Goal: Task Accomplishment & Management: Manage account settings

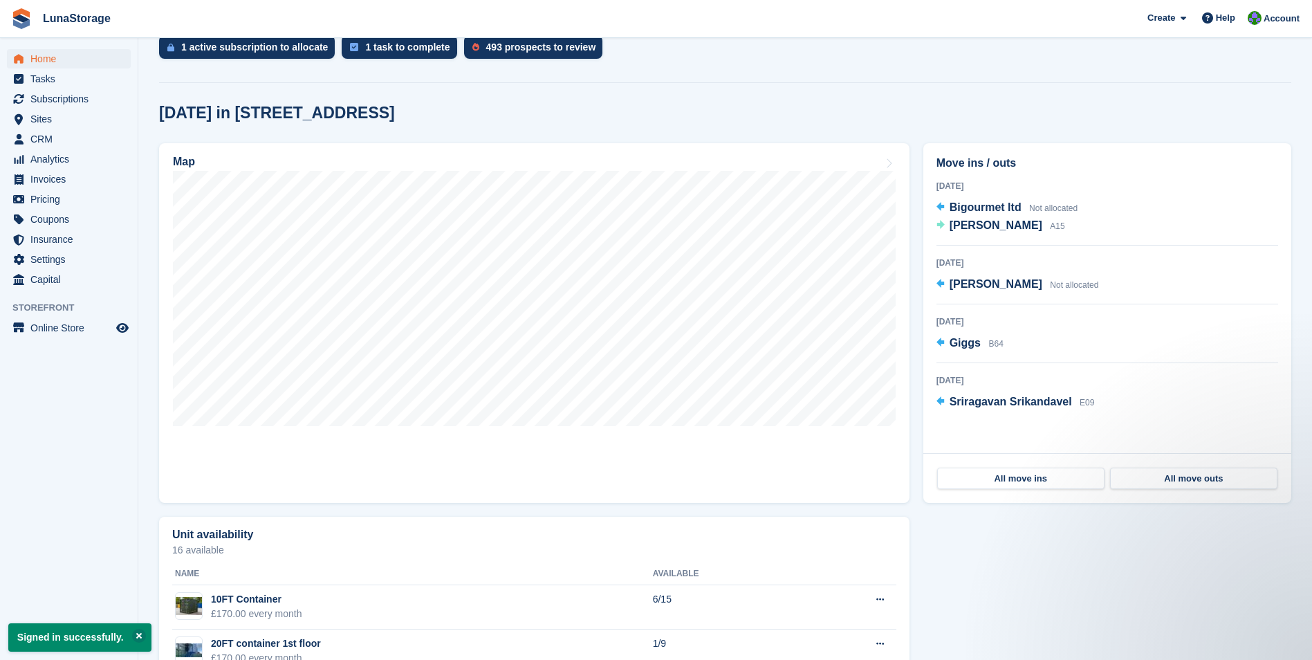
scroll to position [346, 0]
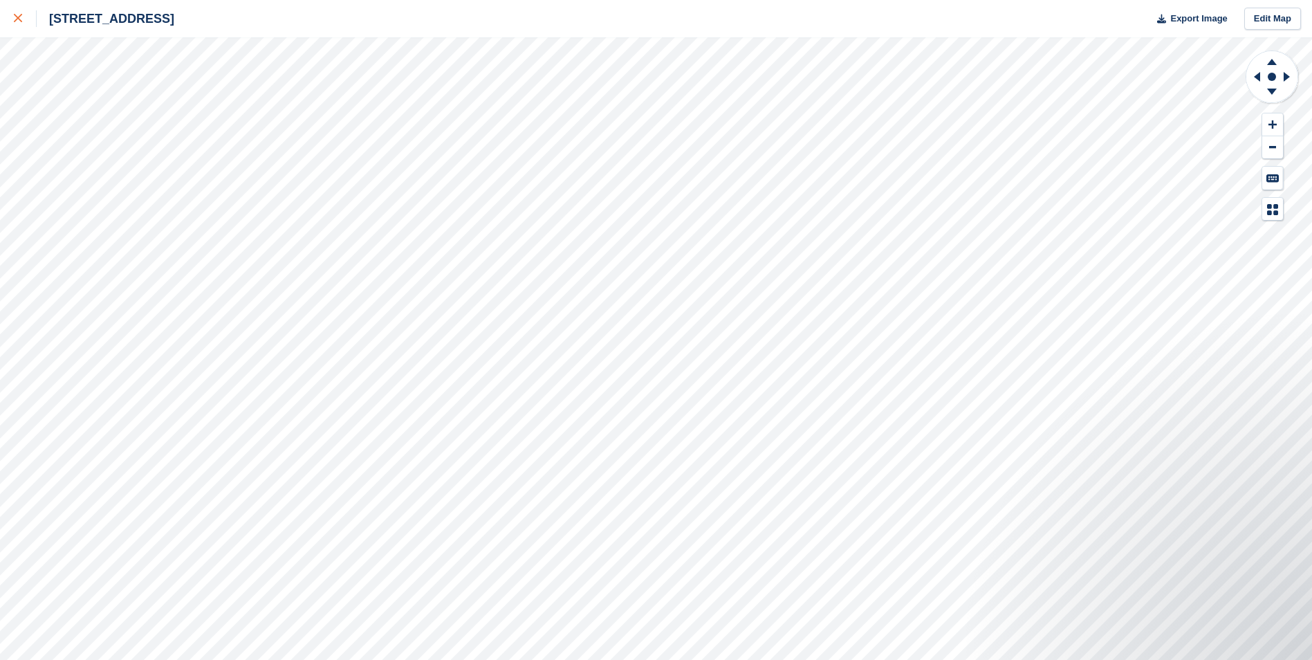
click at [21, 17] on icon at bounding box center [18, 18] width 8 height 8
click at [1289, 73] on icon at bounding box center [1288, 77] width 17 height 36
click at [1253, 82] on icon at bounding box center [1254, 77] width 17 height 36
click at [1288, 82] on icon at bounding box center [1288, 77] width 17 height 36
drag, startPoint x: 1258, startPoint y: 74, endPoint x: 1257, endPoint y: 138, distance: 64.3
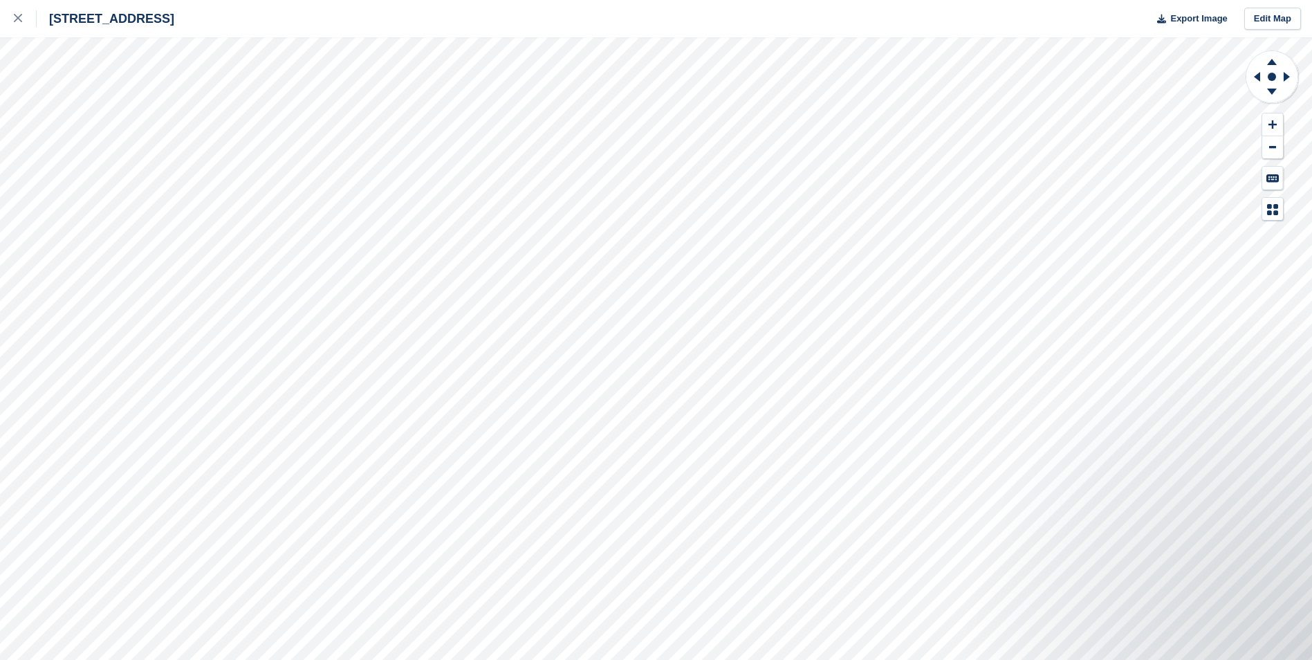
click at [1257, 95] on icon at bounding box center [1272, 77] width 55 height 55
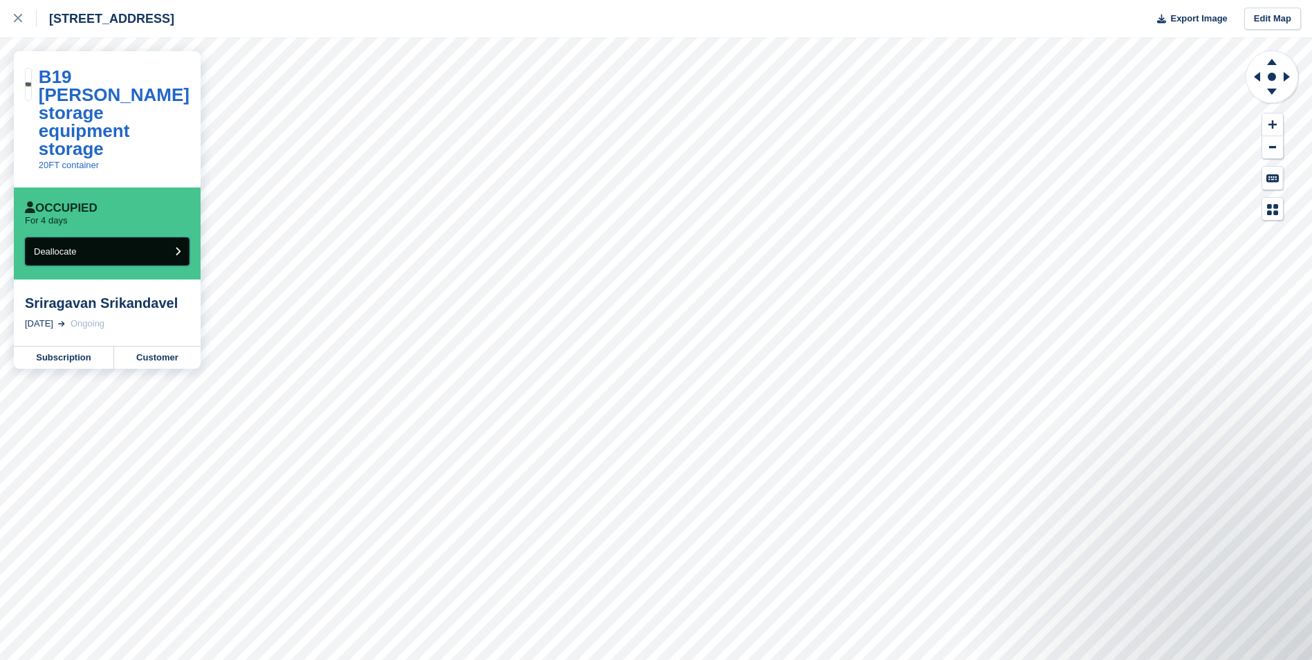
click at [95, 237] on button "Deallocate" at bounding box center [107, 251] width 165 height 28
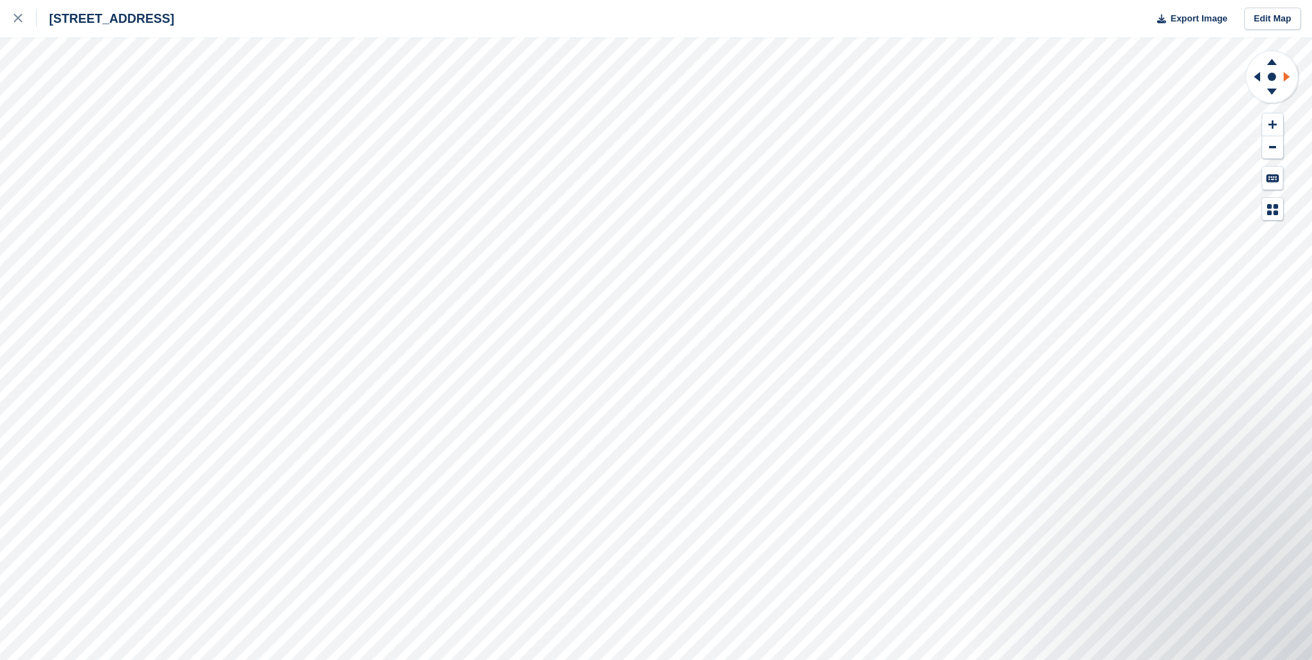
click at [1290, 78] on icon at bounding box center [1288, 77] width 17 height 36
click at [1266, 100] on icon at bounding box center [1272, 93] width 36 height 17
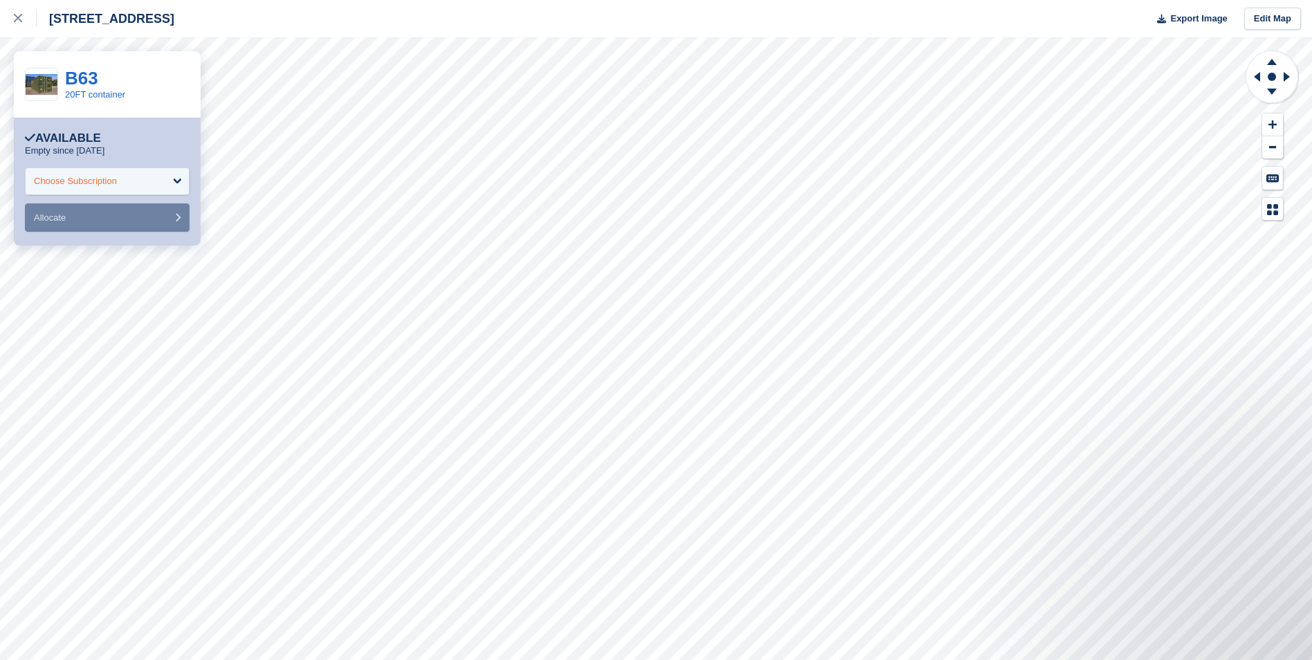
click at [114, 178] on div "Choose Subscription" at bounding box center [75, 181] width 83 height 14
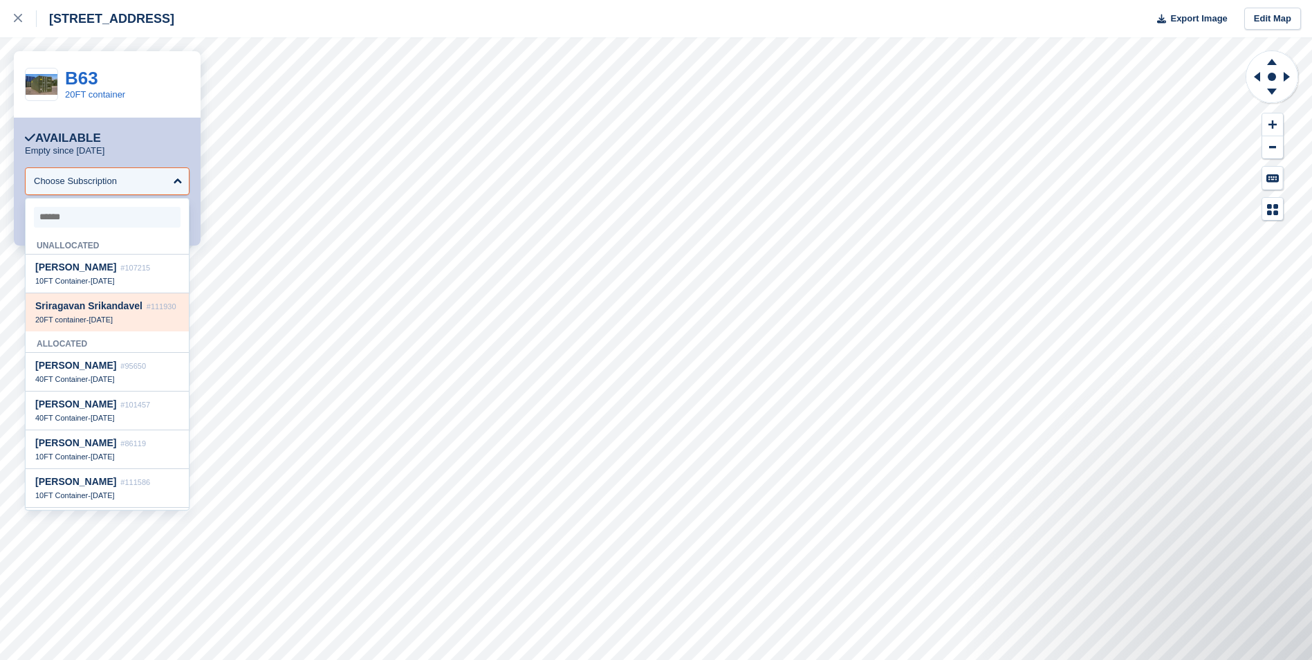
click at [102, 322] on span "2 Oct" at bounding box center [101, 319] width 24 height 8
select select "******"
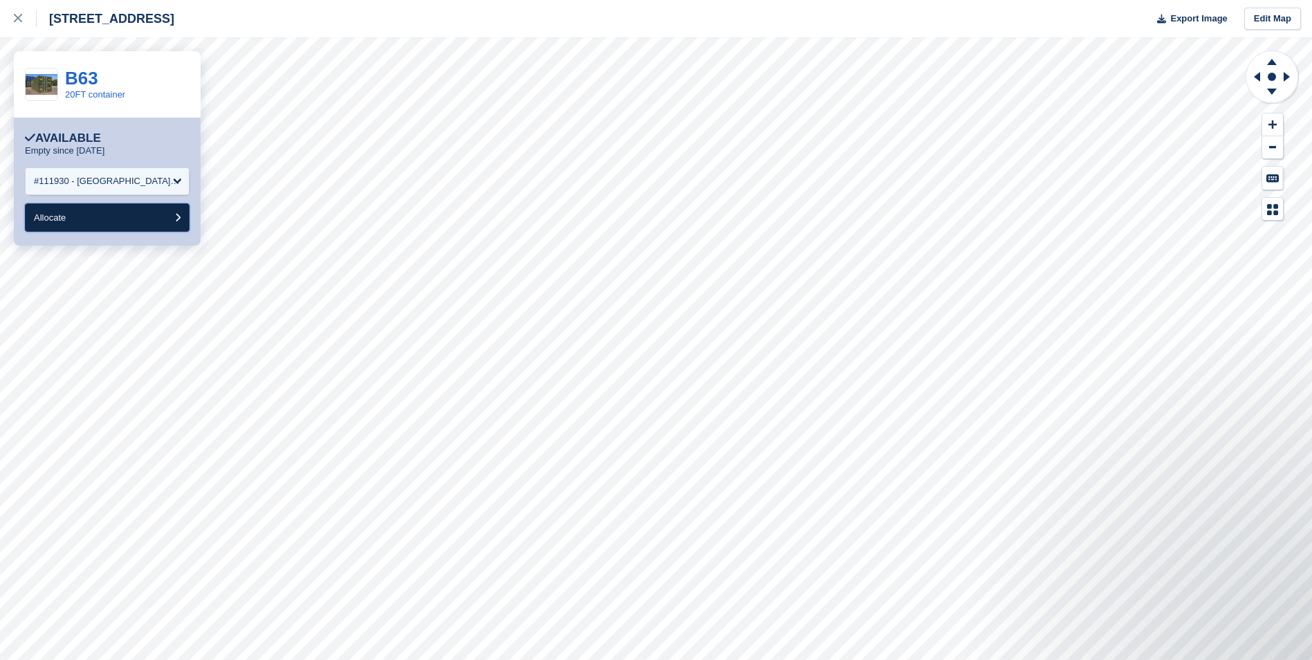
click at [119, 214] on button "Allocate" at bounding box center [107, 217] width 165 height 28
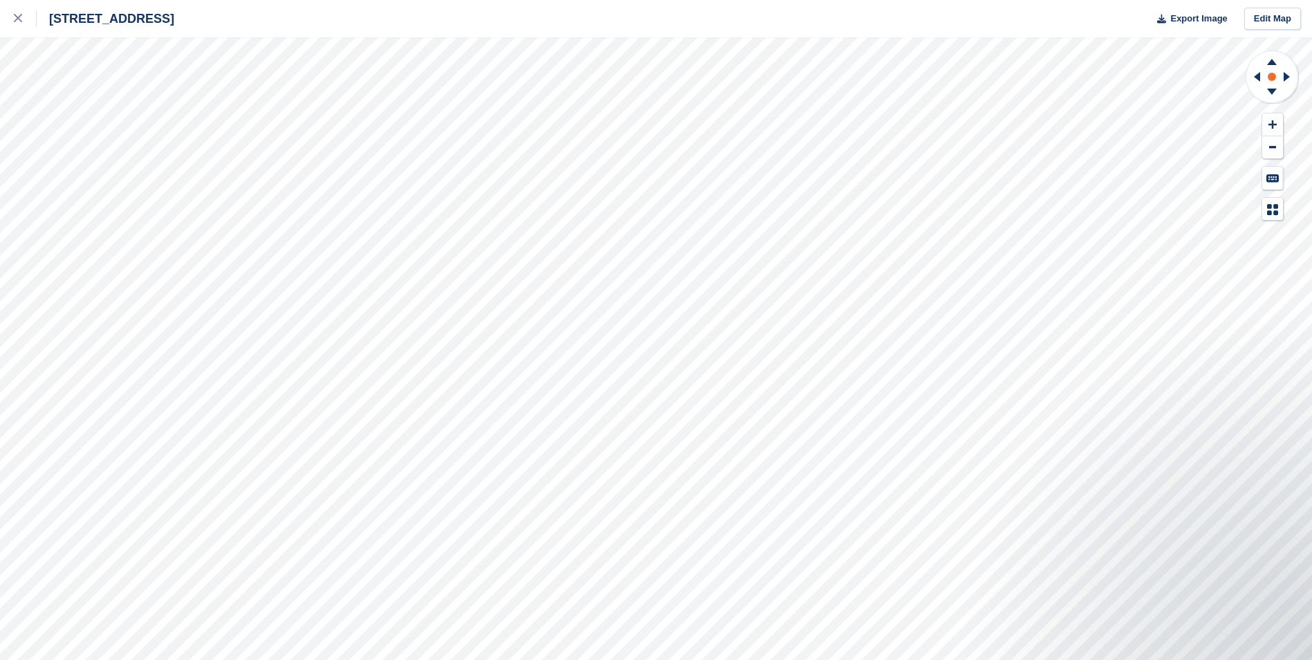
click at [1273, 80] on circle at bounding box center [1272, 77] width 8 height 8
click at [1273, 73] on rect at bounding box center [1272, 76] width 17 height 17
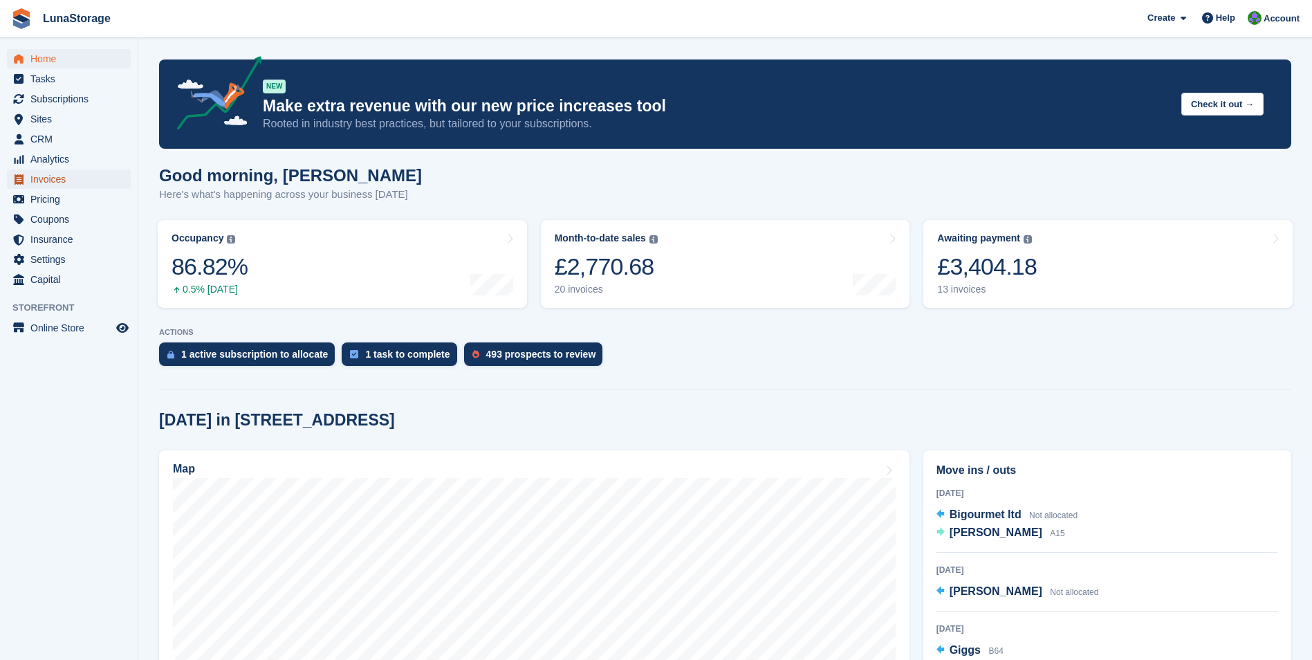
click at [62, 187] on span "Invoices" at bounding box center [71, 178] width 83 height 19
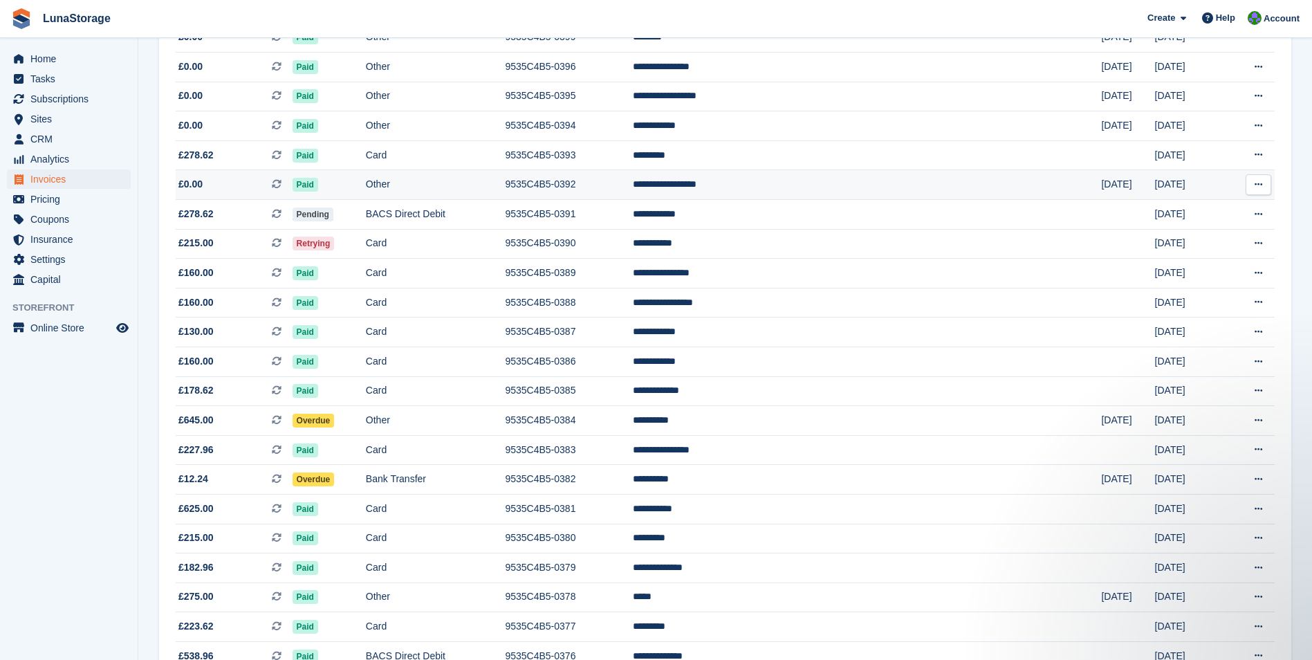
scroll to position [622, 0]
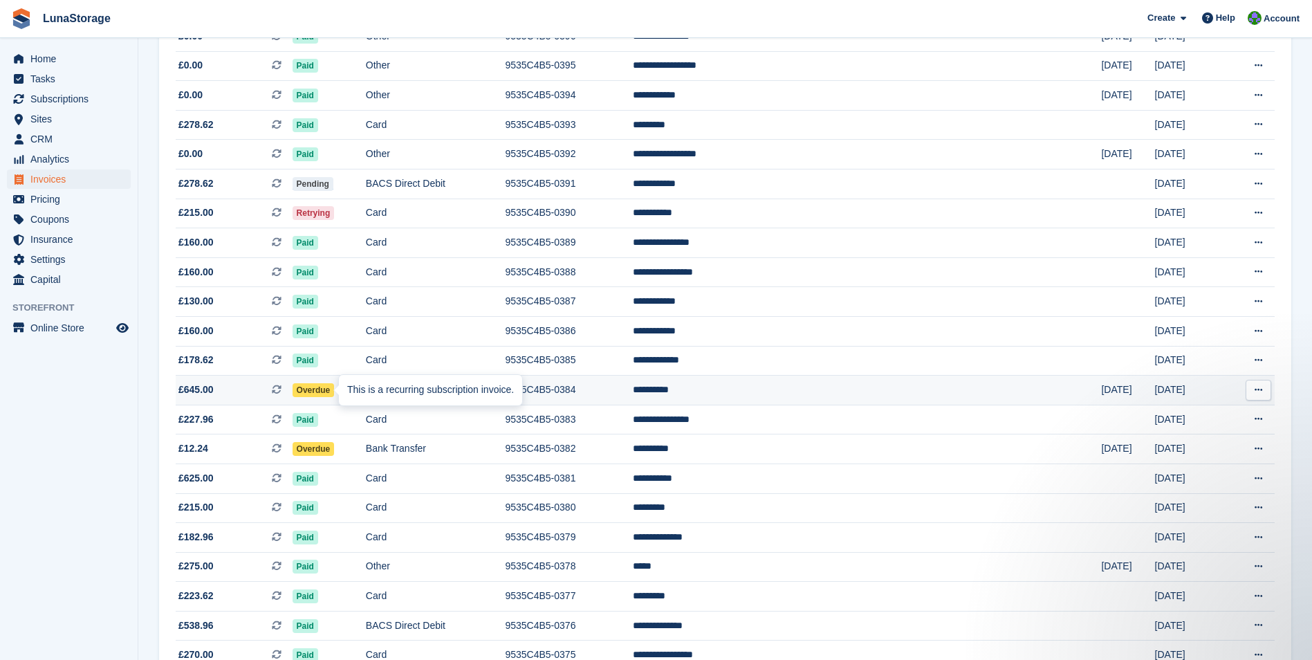
click at [293, 389] on span at bounding box center [282, 389] width 21 height 11
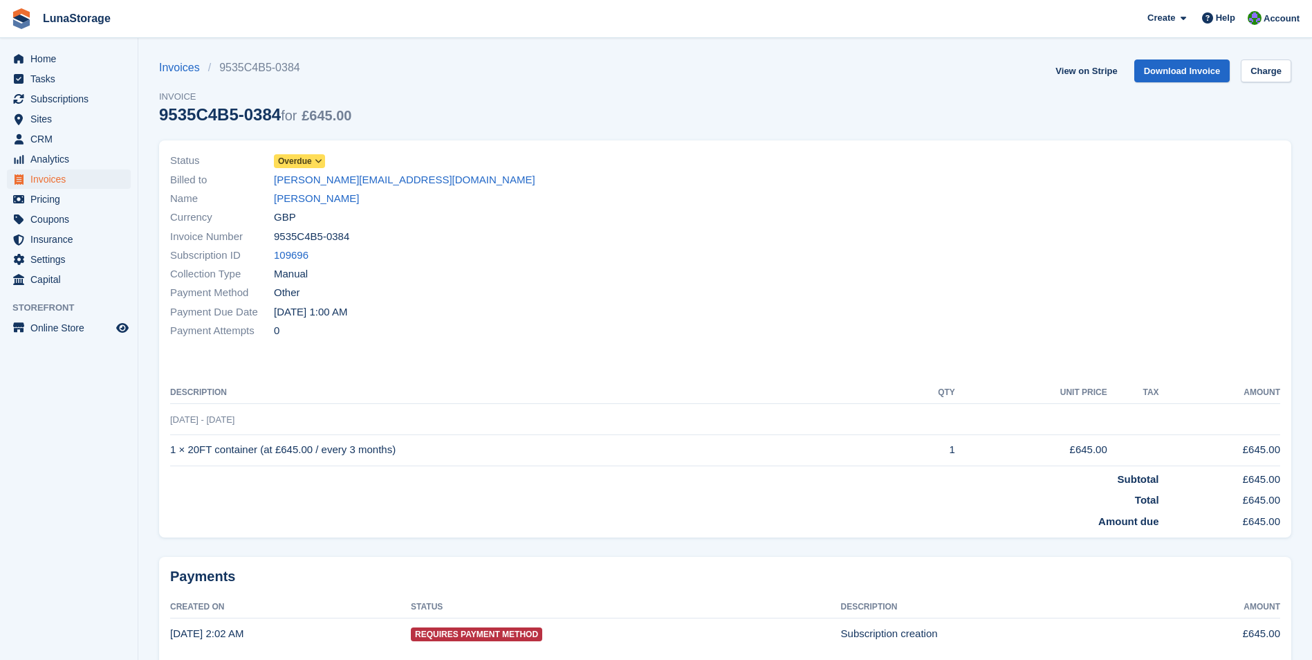
click at [298, 150] on div "Status Overdue Billed to josanders@bugler.co.uk Name Jo Sanders Currency GBP In…" at bounding box center [444, 245] width 564 height 205
click at [297, 158] on span "Overdue" at bounding box center [295, 161] width 34 height 12
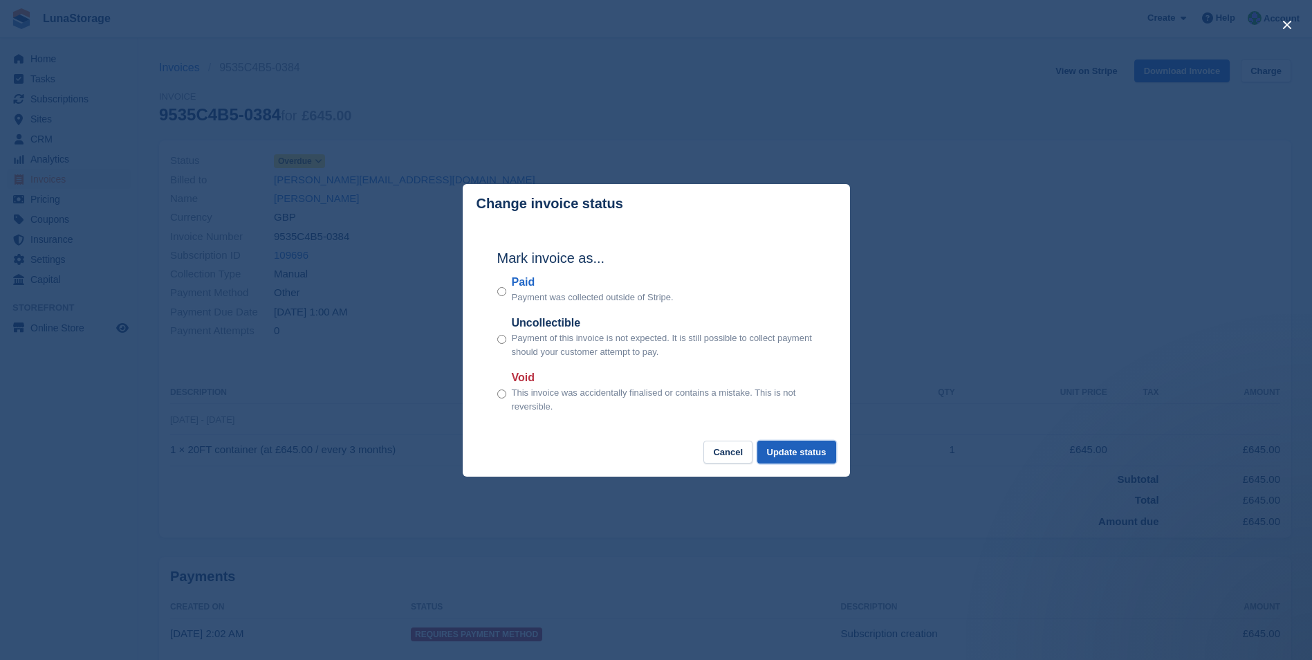
click at [791, 459] on button "Update status" at bounding box center [796, 452] width 79 height 23
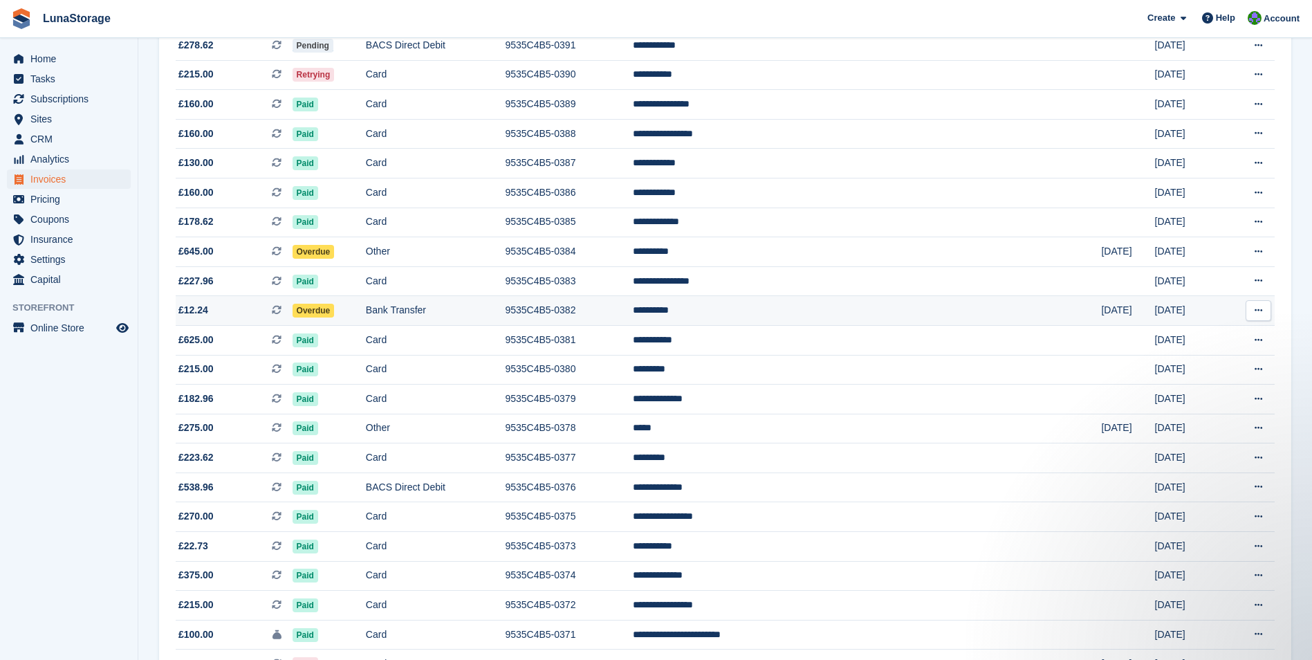
click at [335, 307] on span "Overdue" at bounding box center [314, 311] width 42 height 14
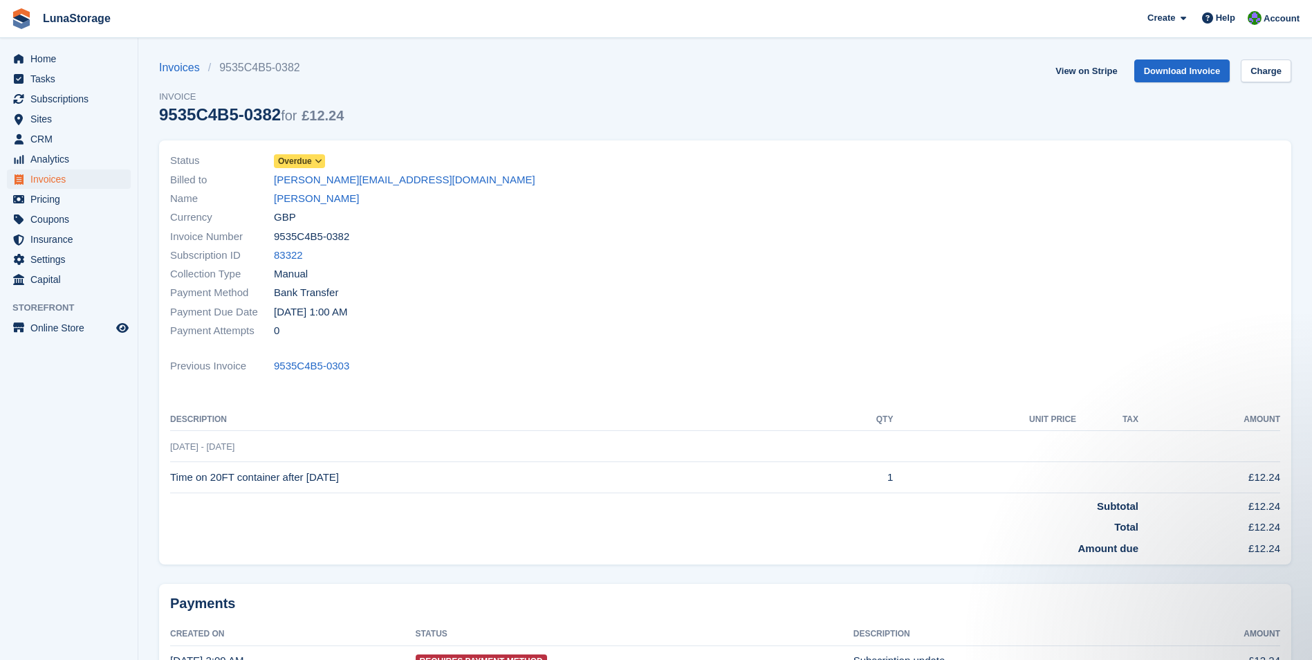
click at [298, 159] on span "Overdue" at bounding box center [295, 161] width 34 height 12
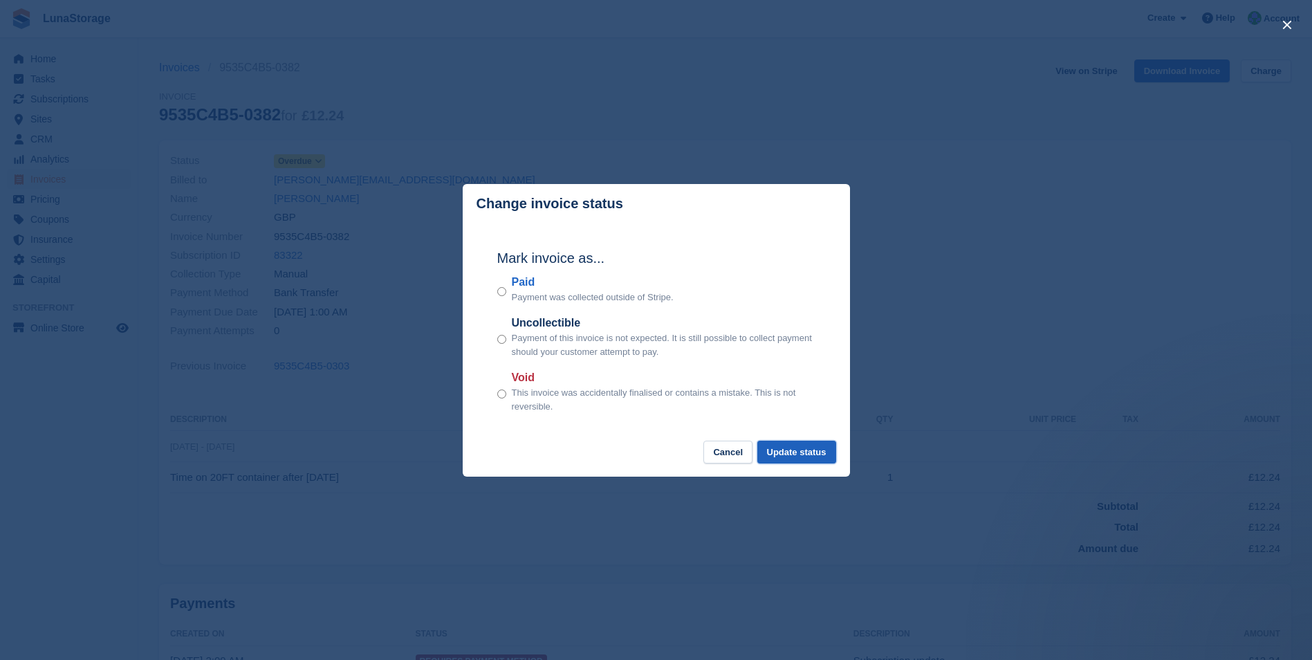
click at [806, 455] on button "Update status" at bounding box center [796, 452] width 79 height 23
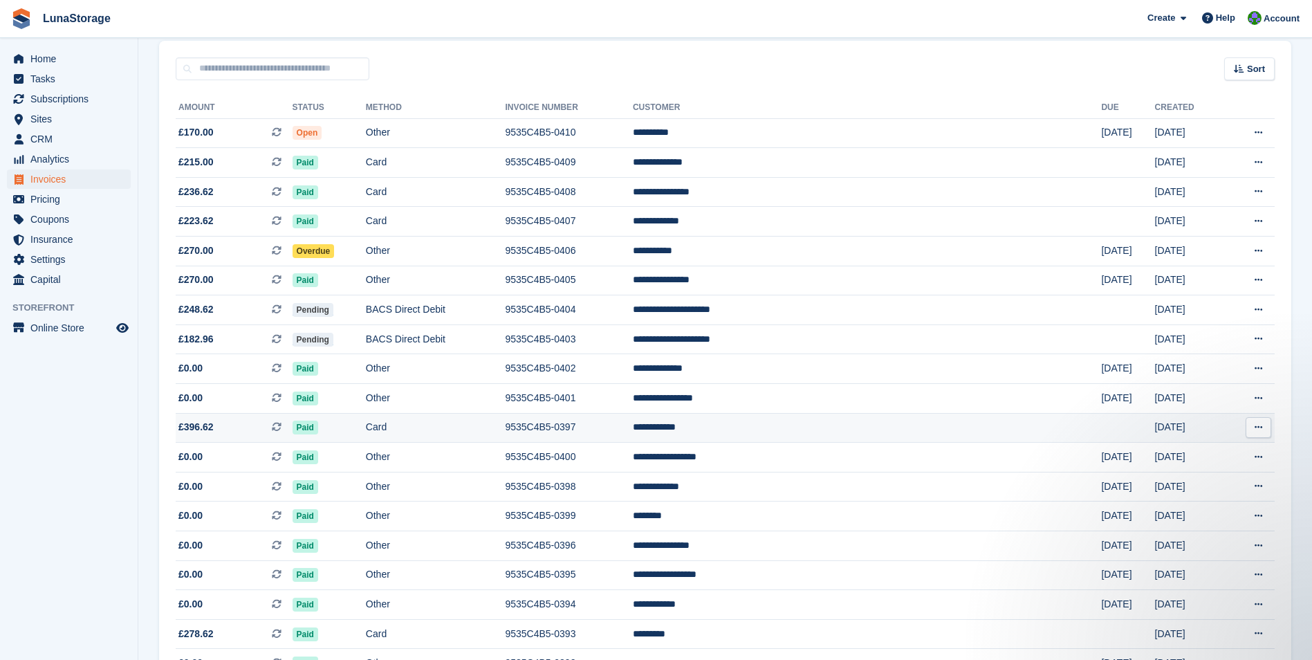
scroll to position [76, 0]
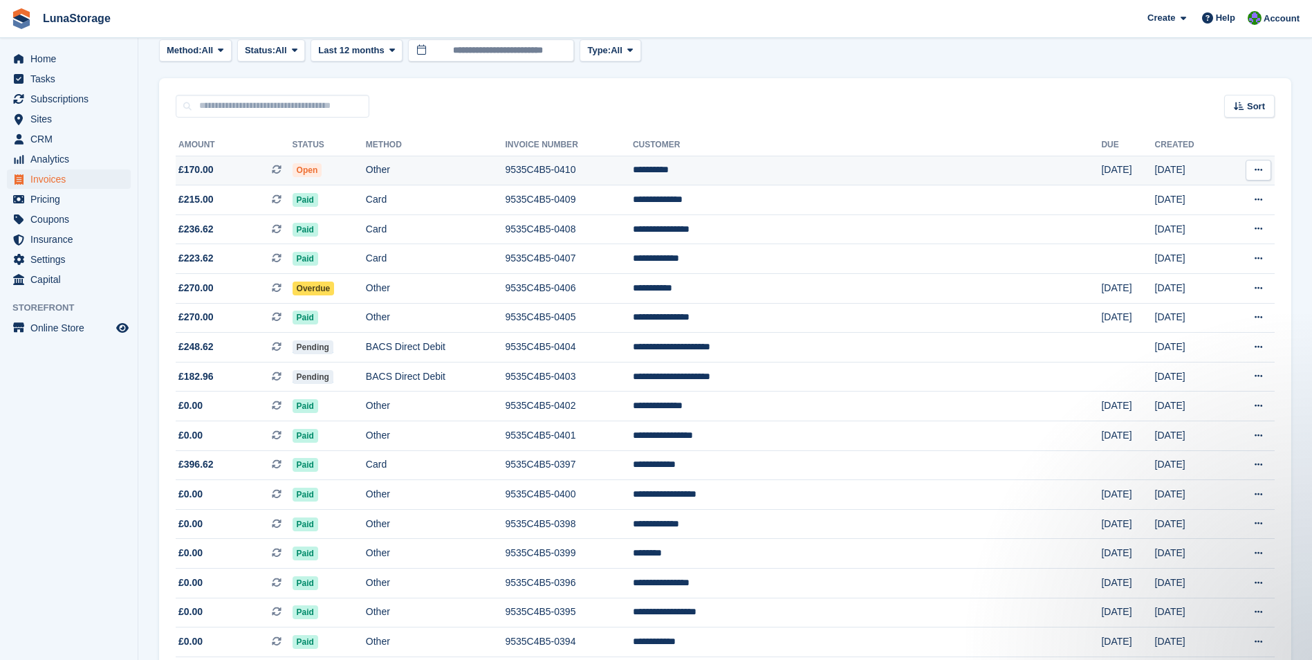
click at [188, 167] on span "£170.00" at bounding box center [195, 170] width 35 height 15
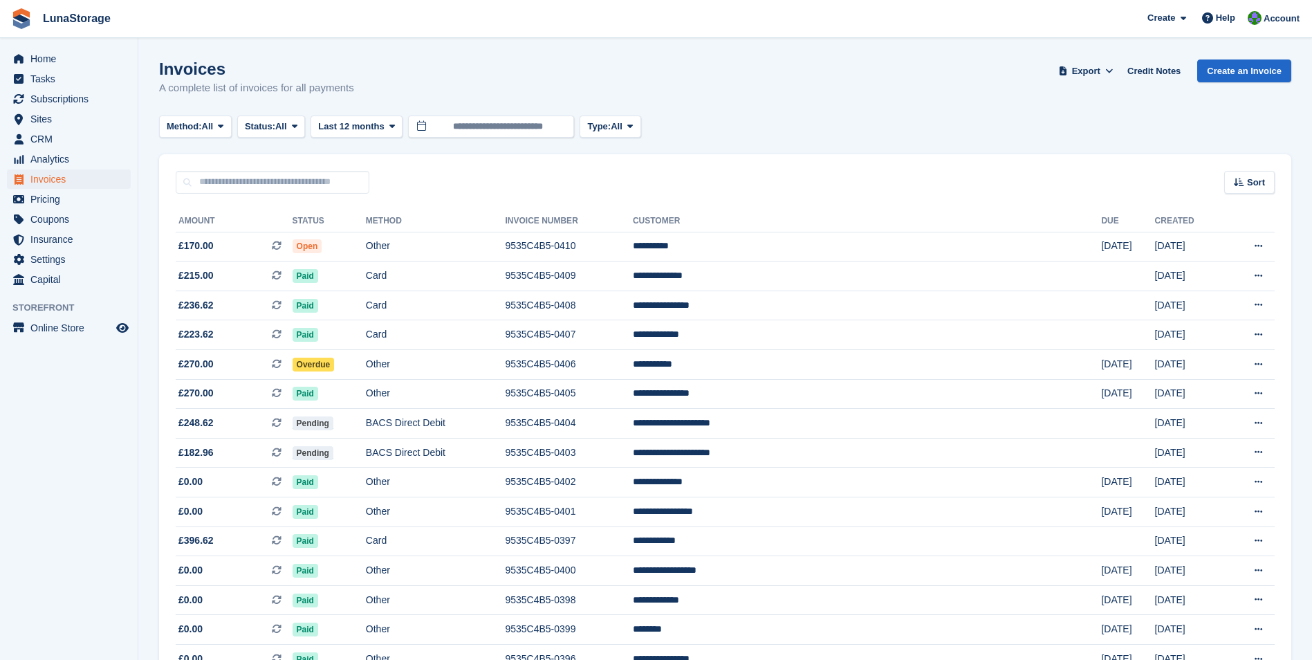
scroll to position [76, 0]
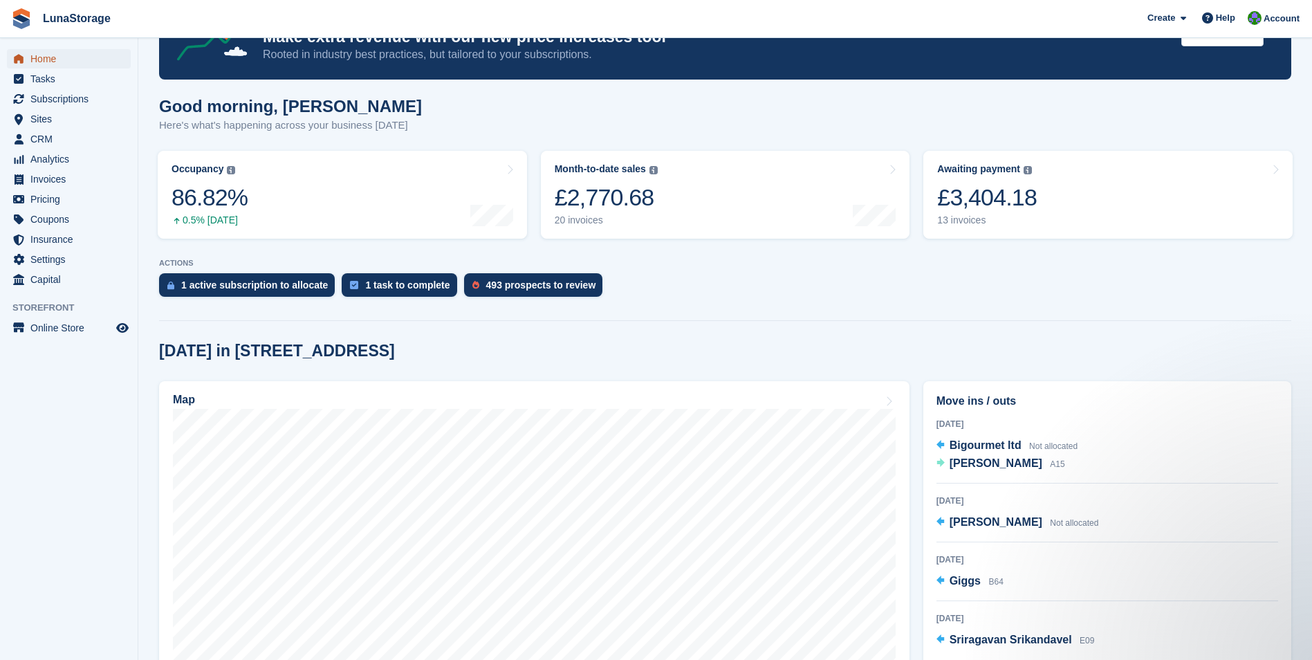
click at [49, 57] on span "Home" at bounding box center [71, 58] width 83 height 19
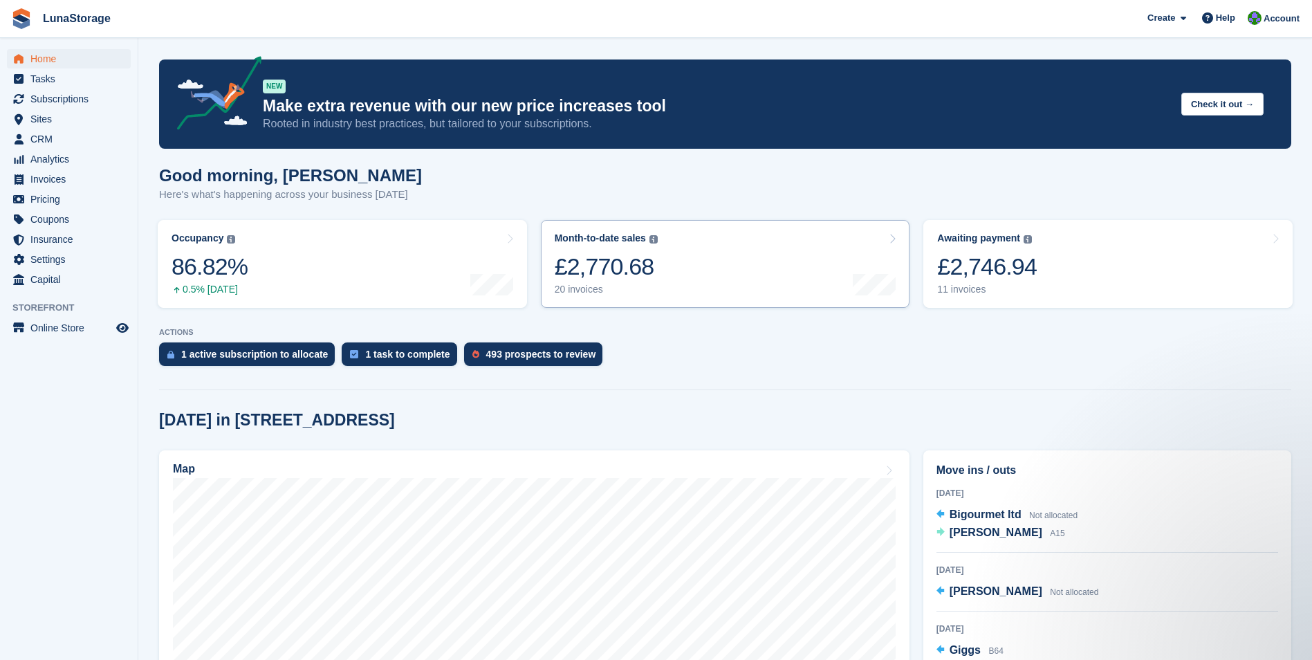
click at [695, 262] on link "Month-to-date sales The sum of all finalised invoices generated this month to d…" at bounding box center [725, 264] width 369 height 88
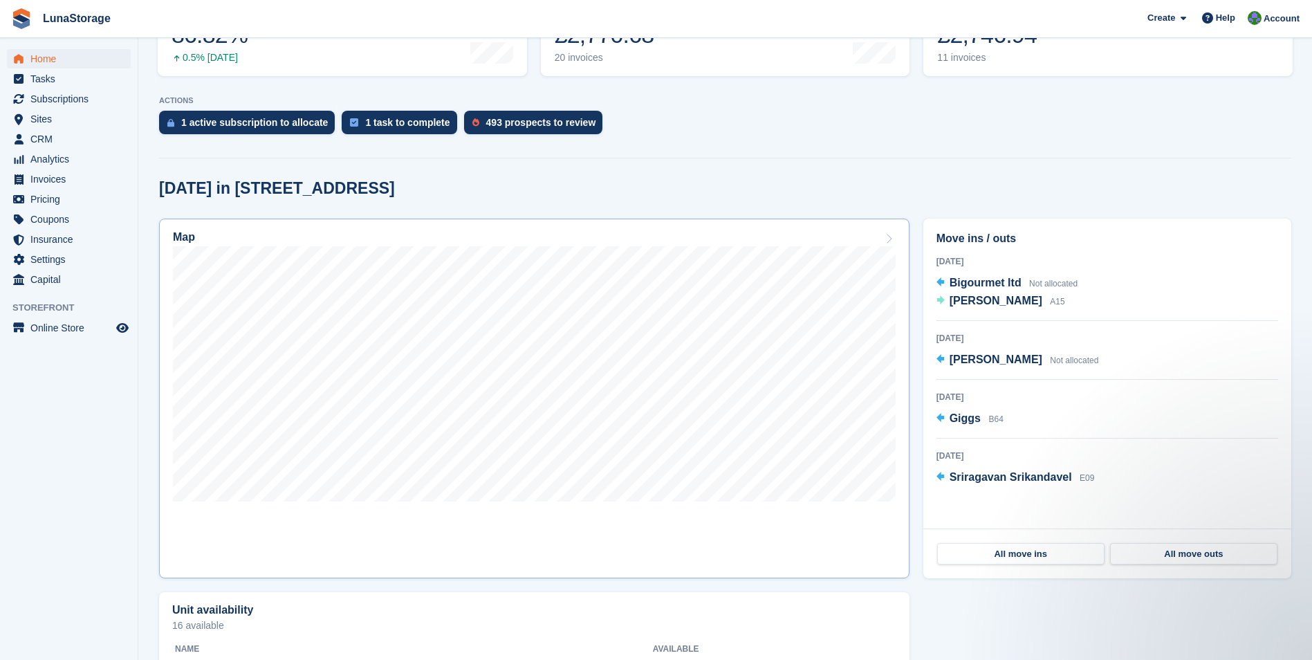
scroll to position [346, 0]
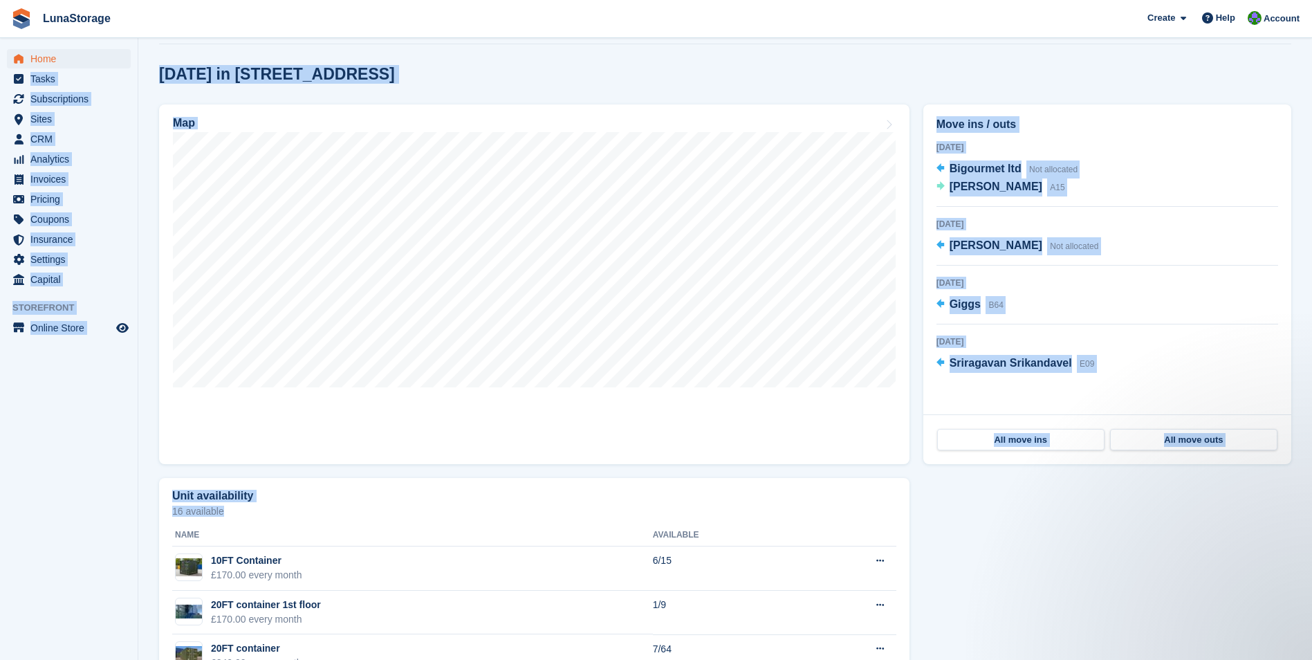
drag, startPoint x: 131, startPoint y: 57, endPoint x: 1199, endPoint y: 566, distance: 1183.6
click at [1199, 566] on div "Home Tasks Subscriptions Subscriptions Subscriptions Price increases NEW Price …" at bounding box center [656, 203] width 1312 height 1099
click at [1199, 566] on div "Unit availability 16 available Name Available 10FT Container £170.00 every mont…" at bounding box center [725, 606] width 1146 height 270
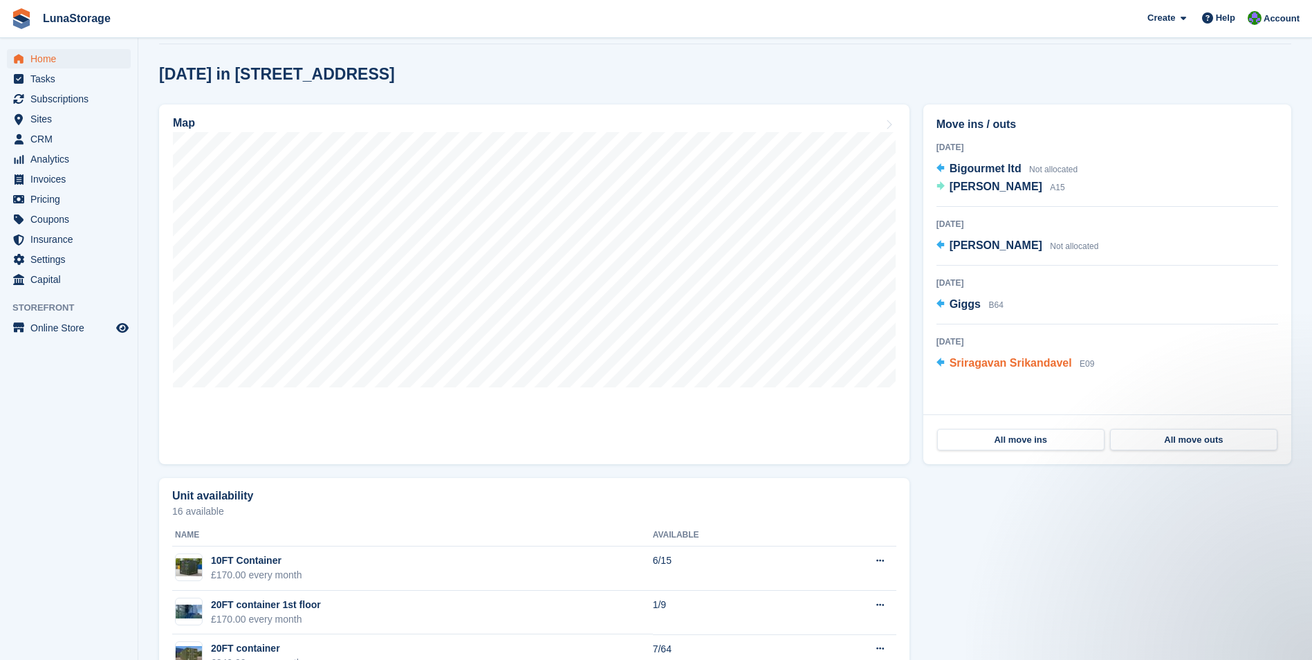
click at [981, 368] on span "Sriragavan Srikandavel" at bounding box center [1011, 363] width 122 height 12
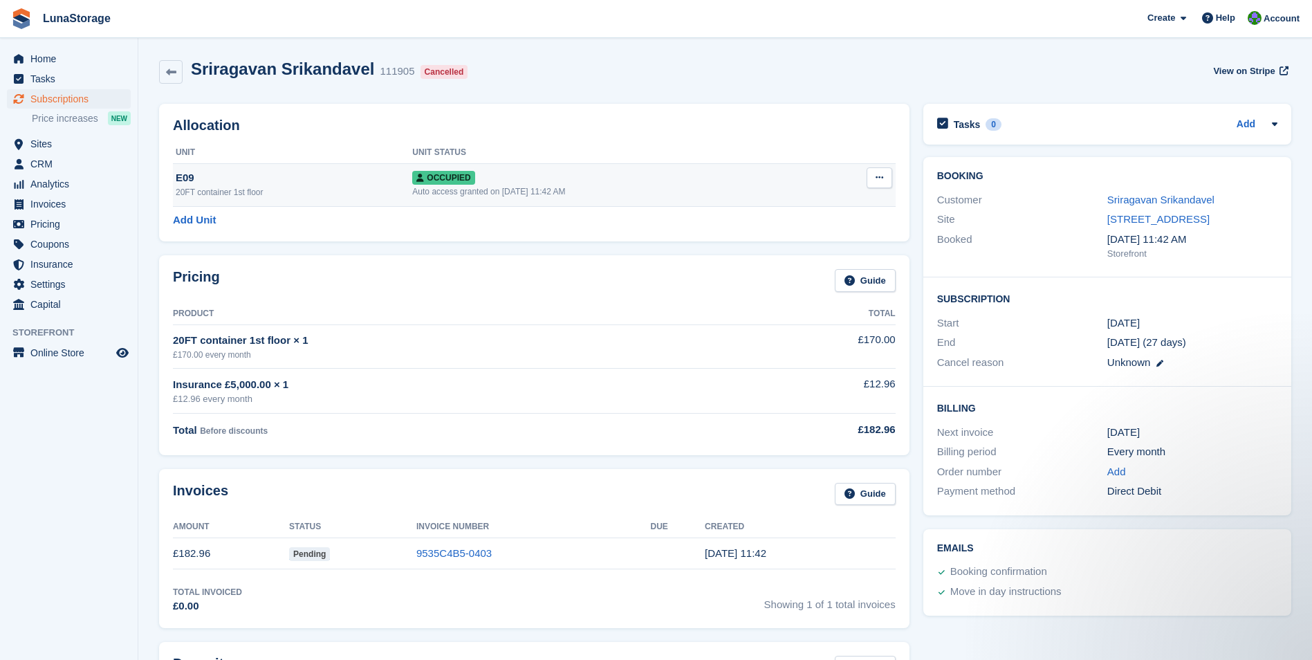
click at [878, 173] on icon at bounding box center [880, 177] width 8 height 9
click at [811, 257] on p "Deallocate" at bounding box center [826, 252] width 120 height 18
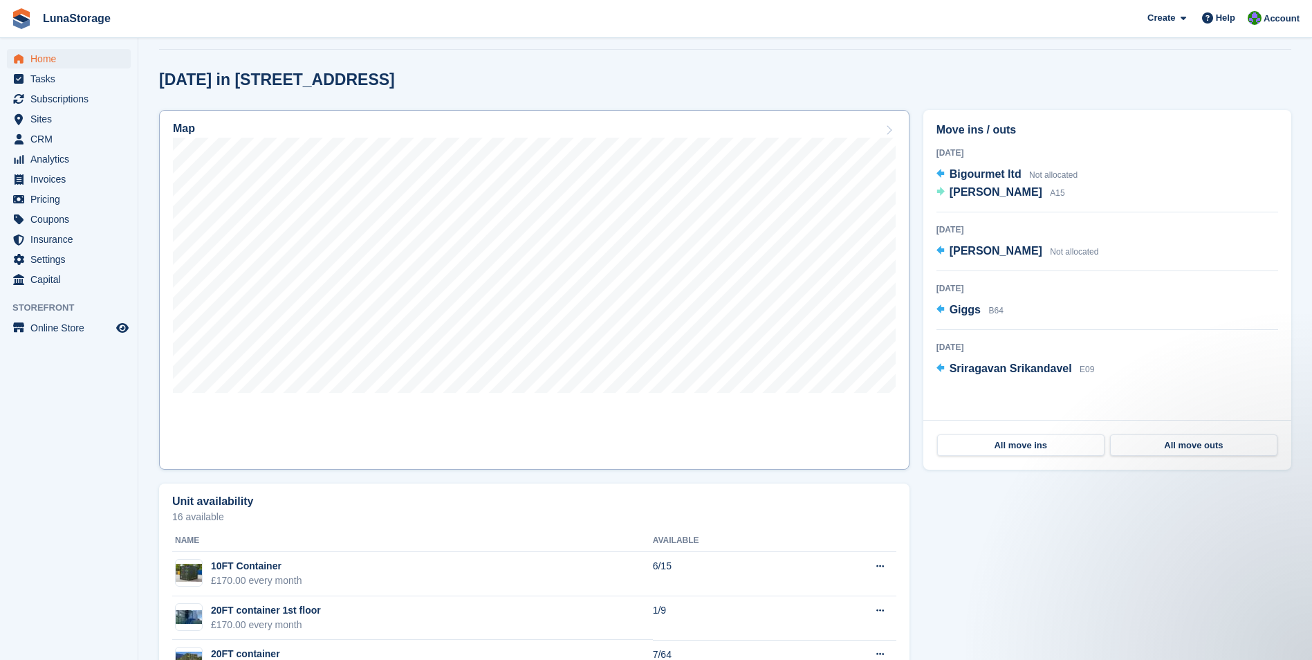
scroll to position [346, 0]
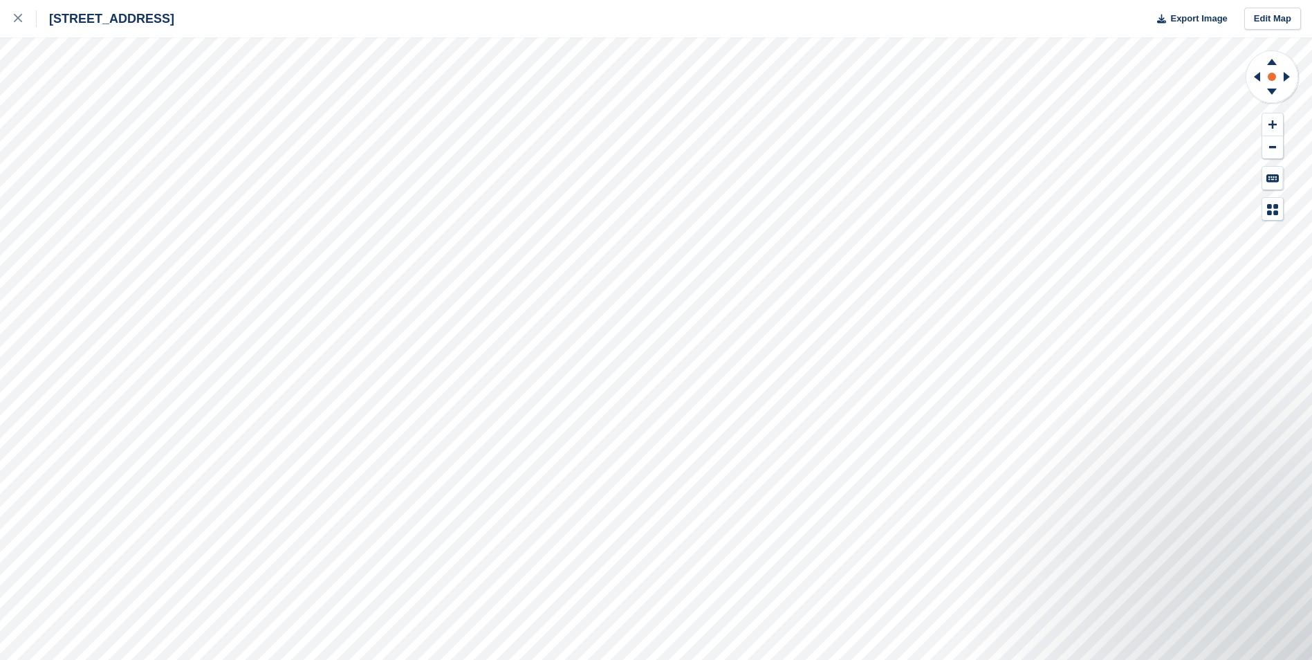
click at [1266, 79] on rect at bounding box center [1272, 76] width 17 height 17
